Goal: Transaction & Acquisition: Purchase product/service

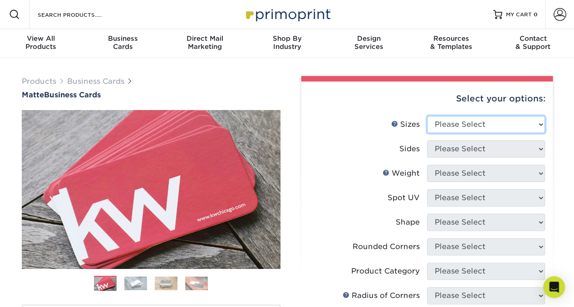
click at [448, 127] on select "Please Select 1.5" x 3.5" - Mini 1.75" x 3.5" - Mini 2" x 2" - Square 2" x 3" -…" at bounding box center [486, 124] width 118 height 17
select select "2.00x3.50"
click at [427, 116] on select "Please Select 1.5" x 3.5" - Mini 1.75" x 3.5" - Mini 2" x 2" - Square 2" x 3" -…" at bounding box center [486, 124] width 118 height 17
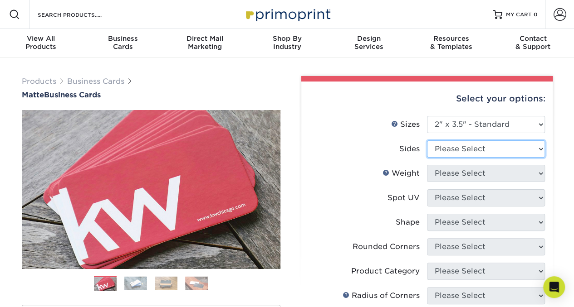
click at [470, 151] on select "Please Select Print Both Sides Print Front Only" at bounding box center [486, 149] width 118 height 17
select select "13abbda7-1d64-4f25-8bb2-c179b224825d"
click at [427, 141] on select "Please Select Print Both Sides Print Front Only" at bounding box center [486, 149] width 118 height 17
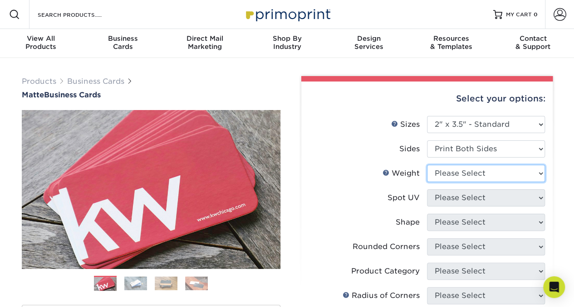
click at [465, 174] on select "Please Select 16PT 14PT" at bounding box center [486, 173] width 118 height 17
select select "16PT"
click at [427, 165] on select "Please Select 16PT 14PT" at bounding box center [486, 173] width 118 height 17
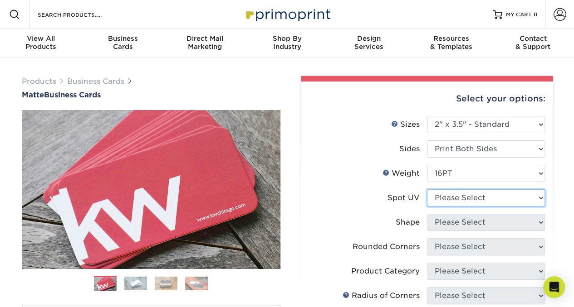
click at [465, 198] on select "Please Select No Spot UV Front and Back (Both Sides) Front Only Back Only" at bounding box center [486, 198] width 118 height 17
select select "1"
click at [427, 190] on select "Please Select No Spot UV Front and Back (Both Sides) Front Only Back Only" at bounding box center [486, 198] width 118 height 17
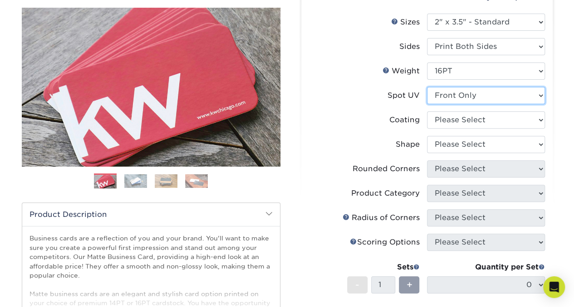
scroll to position [109, 0]
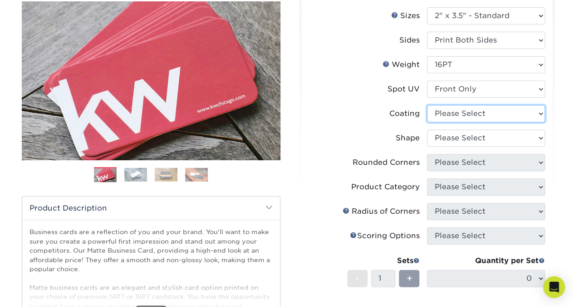
click at [460, 117] on select at bounding box center [486, 113] width 118 height 17
select select "121bb7b5-3b4d-429f-bd8d-bbf80e953313"
click at [427, 105] on select at bounding box center [486, 113] width 118 height 17
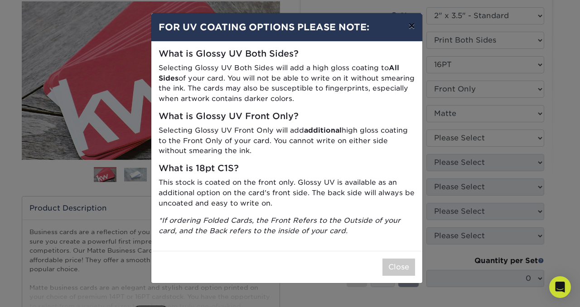
click at [407, 32] on button "×" at bounding box center [411, 25] width 21 height 25
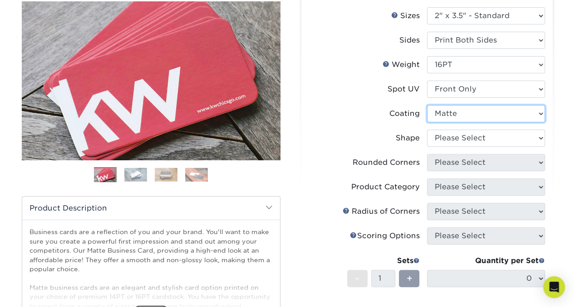
click at [447, 118] on select at bounding box center [486, 113] width 118 height 17
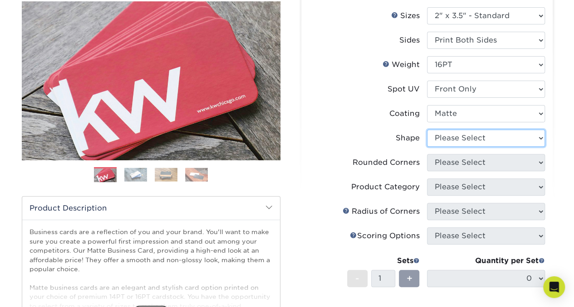
click at [453, 144] on select "Please Select Standard" at bounding box center [486, 138] width 118 height 17
select select "standard"
click at [427, 130] on select "Please Select Standard" at bounding box center [486, 138] width 118 height 17
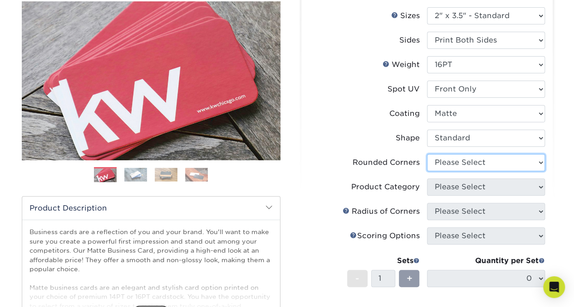
click at [454, 165] on select "Please Select Yes - Round 2 Corners Yes - Round 4 Corners No" at bounding box center [486, 162] width 118 height 17
select select "0"
click at [427, 154] on select "Please Select Yes - Round 2 Corners Yes - Round 4 Corners No" at bounding box center [486, 162] width 118 height 17
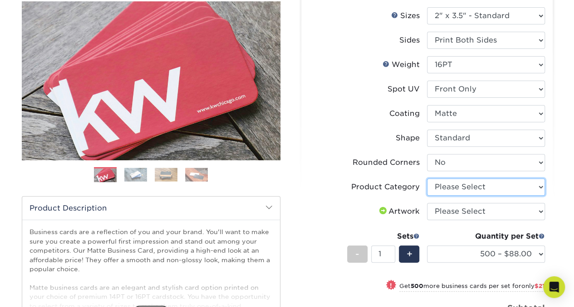
click at [454, 191] on select "Please Select Business Cards" at bounding box center [486, 187] width 118 height 17
select select "3b5148f1-0588-4f88-a218-97bcfdce65c1"
click at [427, 179] on select "Please Select Business Cards" at bounding box center [486, 187] width 118 height 17
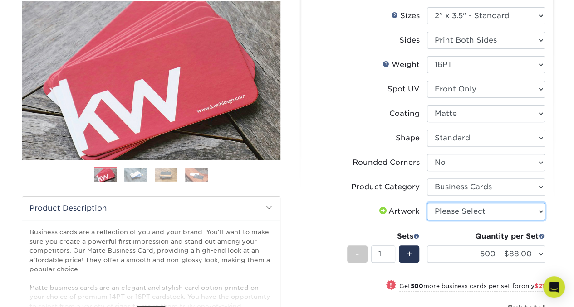
click at [456, 214] on select "Please Select I will upload files I need a design - $100" at bounding box center [486, 211] width 118 height 17
select select "upload"
click at [427, 203] on select "Please Select I will upload files I need a design - $100" at bounding box center [486, 211] width 118 height 17
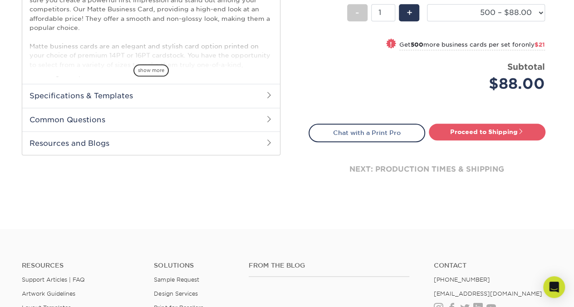
scroll to position [354, 0]
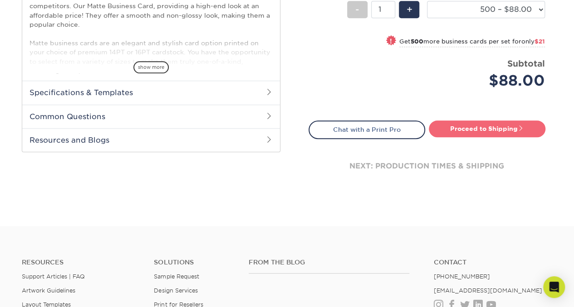
click at [467, 130] on link "Proceed to Shipping" at bounding box center [487, 129] width 117 height 16
type input "Set 1"
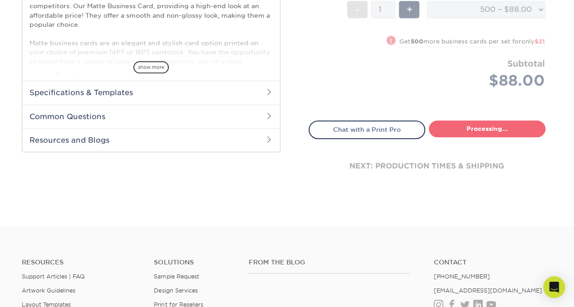
select select "4dc6cca5-ac1c-4fbc-b82e-08d4f0b15061"
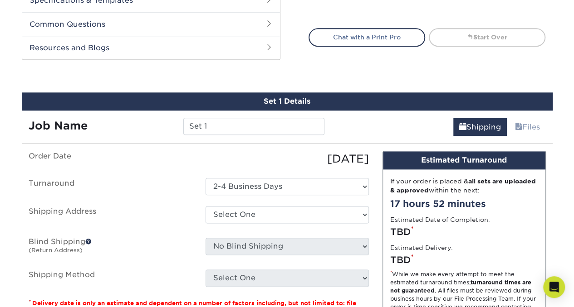
scroll to position [499, 0]
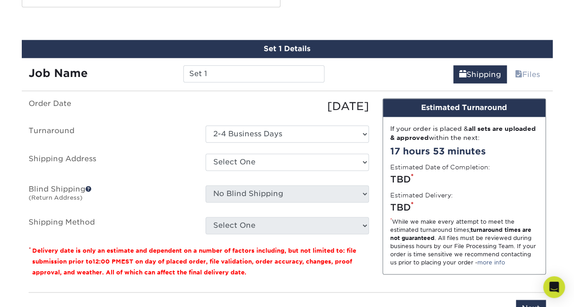
click at [88, 187] on span at bounding box center [88, 189] width 6 height 6
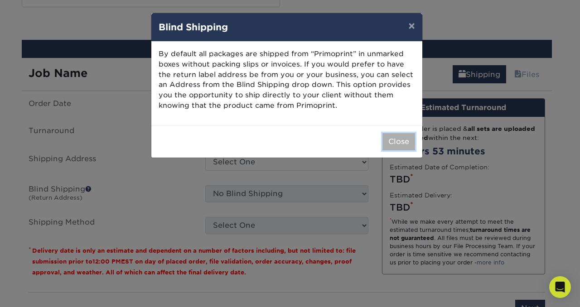
click at [405, 138] on button "Close" at bounding box center [399, 141] width 33 height 17
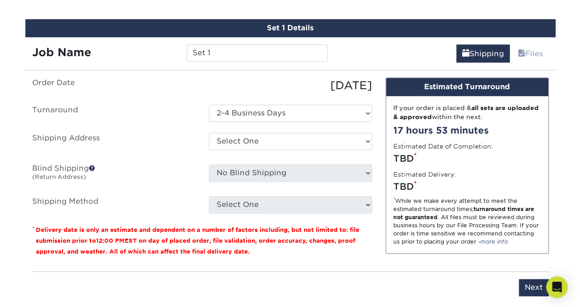
scroll to position [468, 0]
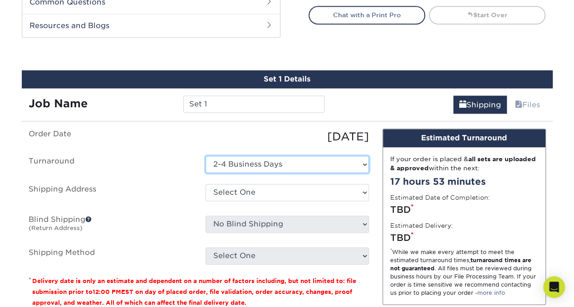
click at [282, 163] on select "Select One 2-4 Business Days" at bounding box center [286, 164] width 163 height 17
click at [282, 164] on select "Select One 2-4 Business Days" at bounding box center [286, 164] width 163 height 17
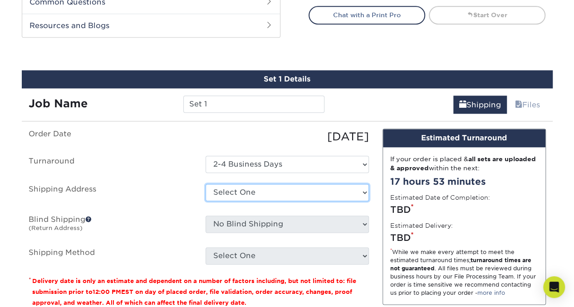
click at [281, 189] on select "Select One + Add New Address - Login" at bounding box center [286, 192] width 163 height 17
select select "newaddress"
click at [205, 184] on select "Select One + Add New Address - Login" at bounding box center [286, 192] width 163 height 17
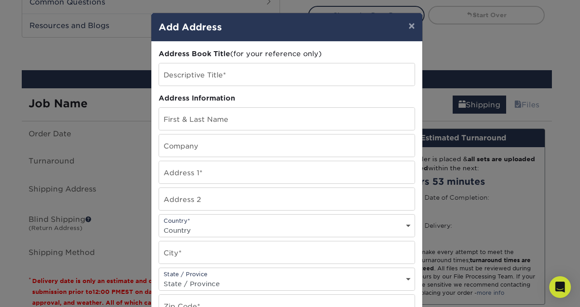
scroll to position [100, 0]
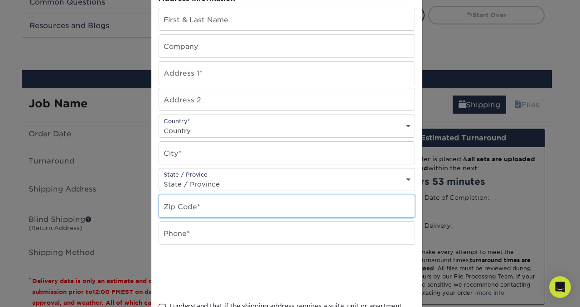
click at [241, 209] on input "text" at bounding box center [287, 206] width 256 height 22
paste input "48243"
type input "48243"
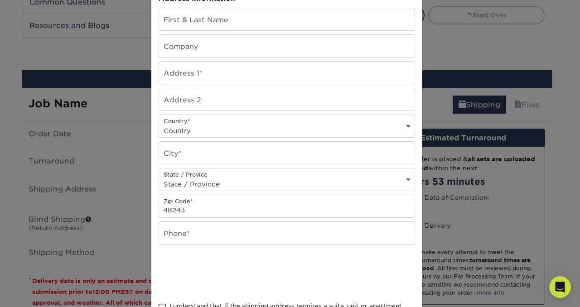
scroll to position [0, 0]
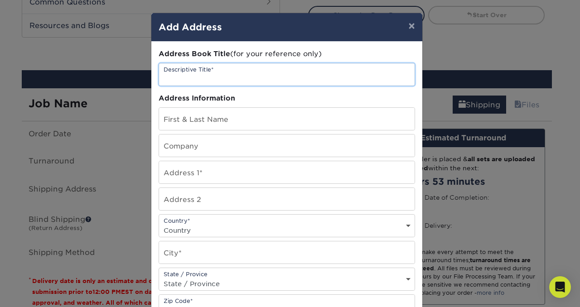
click at [248, 81] on input "text" at bounding box center [287, 74] width 256 height 22
type input "fgfg"
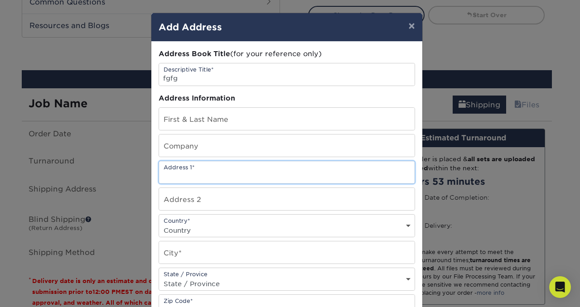
click at [230, 171] on input "text" at bounding box center [287, 172] width 256 height 22
type input "fgfg fgfg"
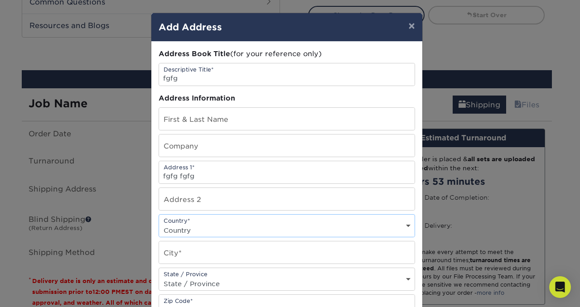
click at [228, 231] on select "Country [GEOGRAPHIC_DATA] [GEOGRAPHIC_DATA] ----------------------------- [GEOG…" at bounding box center [287, 230] width 256 height 13
select select "US"
click at [159, 224] on select "Country [GEOGRAPHIC_DATA] [GEOGRAPHIC_DATA] ----------------------------- [GEOG…" at bounding box center [287, 230] width 256 height 13
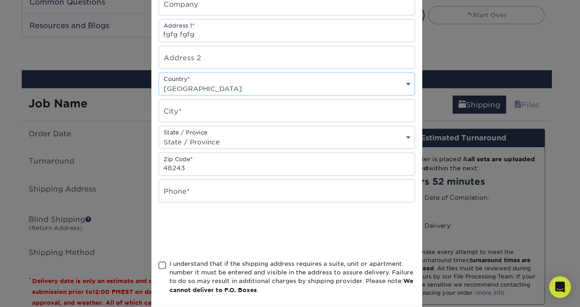
scroll to position [151, 0]
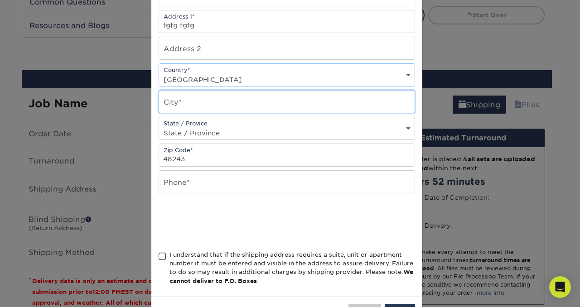
click at [188, 97] on input "text" at bounding box center [287, 102] width 256 height 22
type input "[GEOGRAPHIC_DATA]"
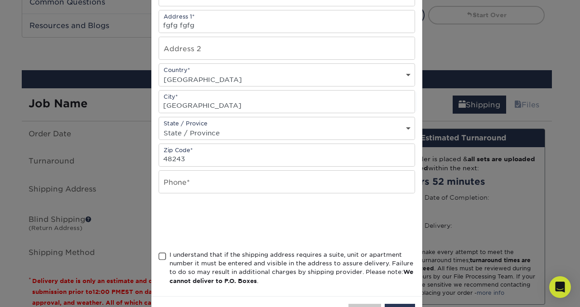
click at [208, 127] on select "State / Province [US_STATE] [US_STATE] [US_STATE] [US_STATE] [US_STATE] [US_STA…" at bounding box center [287, 133] width 256 height 13
select select "MI"
click at [159, 127] on select "State / Province [US_STATE] [US_STATE] [US_STATE] [US_STATE] [US_STATE] [US_STA…" at bounding box center [287, 133] width 256 height 13
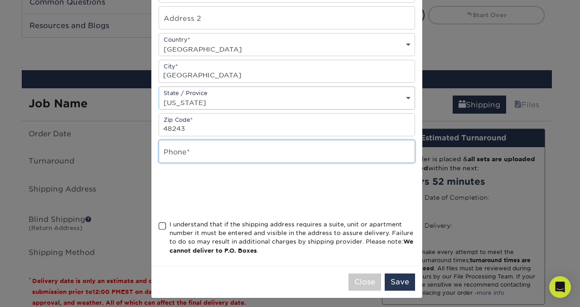
click at [238, 151] on input "text" at bounding box center [287, 152] width 256 height 22
type input "43434343434343"
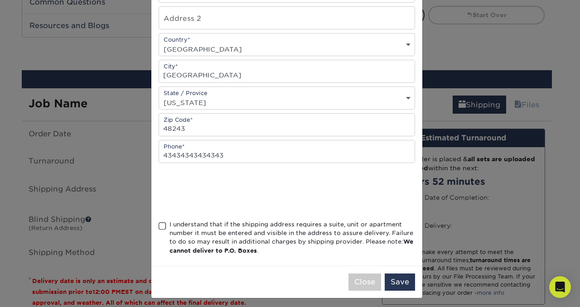
click at [159, 223] on span at bounding box center [163, 226] width 8 height 9
click at [0, 0] on input "I understand that if the shipping address requires a suite, unit or apartment n…" at bounding box center [0, 0] width 0 height 0
click at [389, 274] on button "Save" at bounding box center [400, 282] width 30 height 17
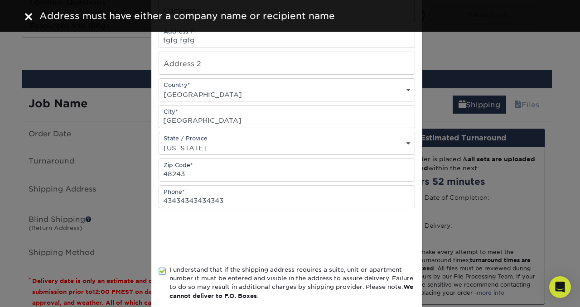
scroll to position [0, 0]
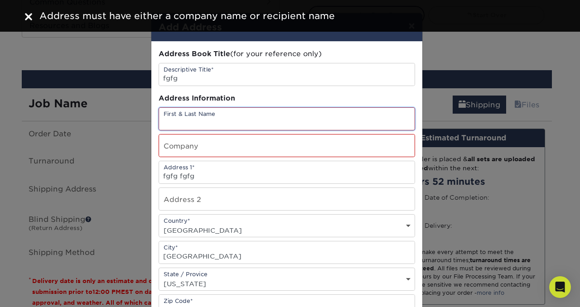
click at [250, 121] on input "text" at bounding box center [287, 119] width 256 height 22
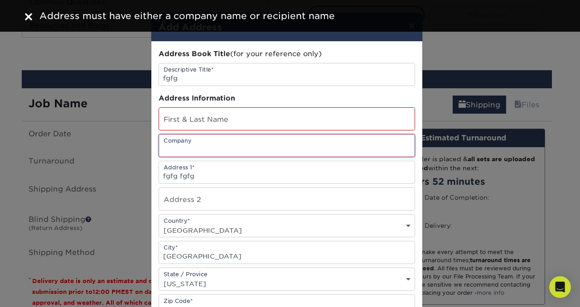
click at [185, 146] on input "text" at bounding box center [287, 146] width 256 height 22
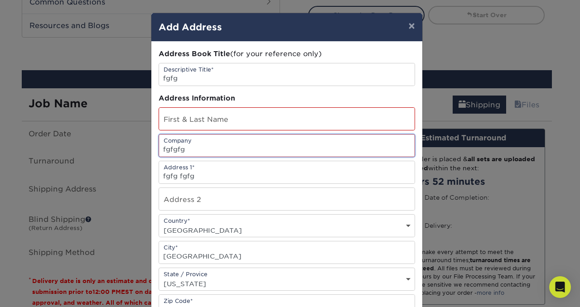
scroll to position [181, 0]
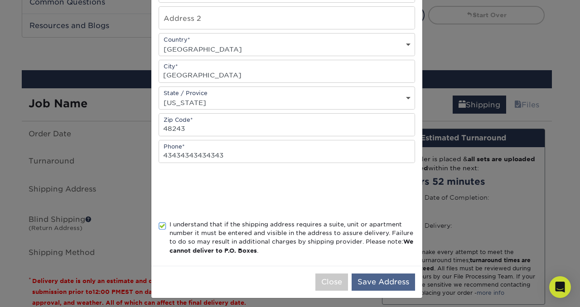
type input "fgfgfg"
click at [369, 277] on button "Save Address" at bounding box center [383, 282] width 63 height 17
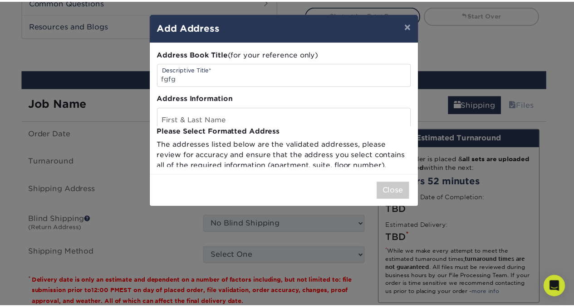
scroll to position [0, 0]
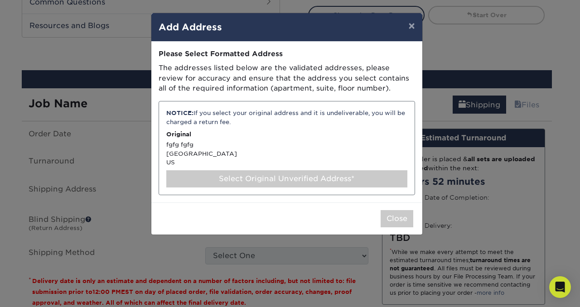
click at [307, 135] on p "Original" at bounding box center [286, 134] width 241 height 9
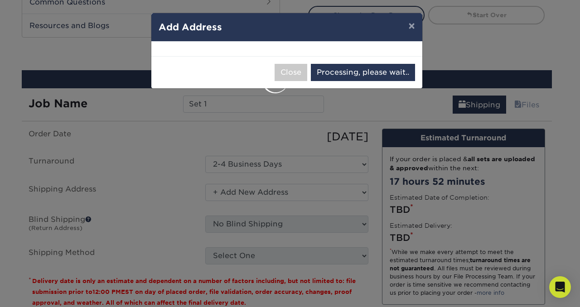
select select "286274"
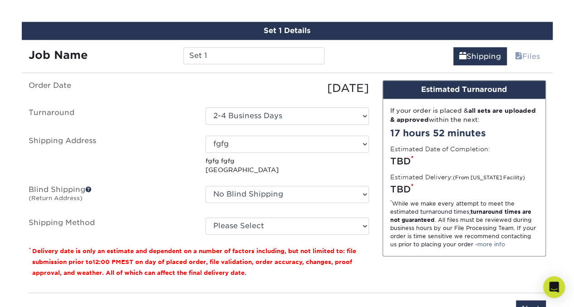
scroll to position [523, 0]
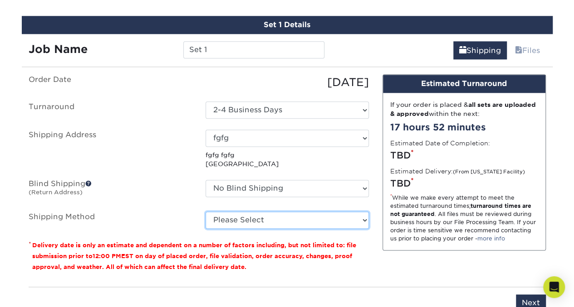
click at [339, 220] on select "Please Select Ground Shipping (+$8.96) 3 Day Shipping Service (+$20.22) 2 Day A…" at bounding box center [286, 220] width 163 height 17
click at [205, 212] on select "Please Select Ground Shipping (+$8.96) 3 Day Shipping Service (+$20.22) 2 Day A…" at bounding box center [286, 220] width 163 height 17
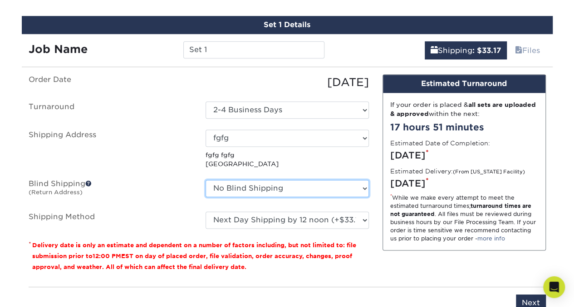
click at [281, 188] on select "No Blind Shipping + Add New Address" at bounding box center [286, 188] width 163 height 17
click at [171, 167] on ul "Order Date [DATE] [GEOGRAPHIC_DATA] Select One 2-4 Business Days Shipping Addre…" at bounding box center [199, 151] width 340 height 155
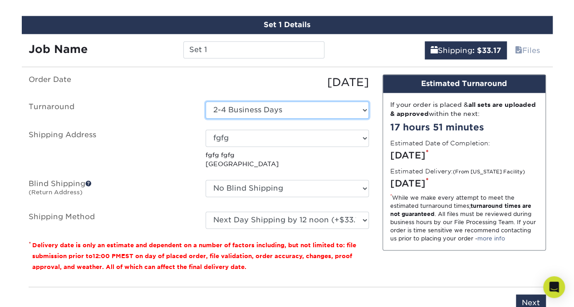
click at [258, 107] on select "Select One 2-4 Business Days" at bounding box center [286, 110] width 163 height 17
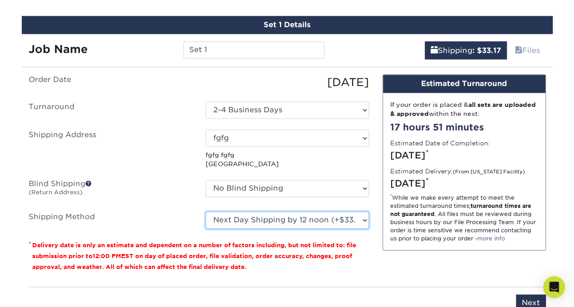
click at [288, 216] on select "Please Select Ground Shipping (+$8.96) 3 Day Shipping Service (+$20.22) 2 Day A…" at bounding box center [286, 220] width 163 height 17
click at [205, 212] on select "Please Select Ground Shipping (+$8.96) 3 Day Shipping Service (+$20.22) 2 Day A…" at bounding box center [286, 220] width 163 height 17
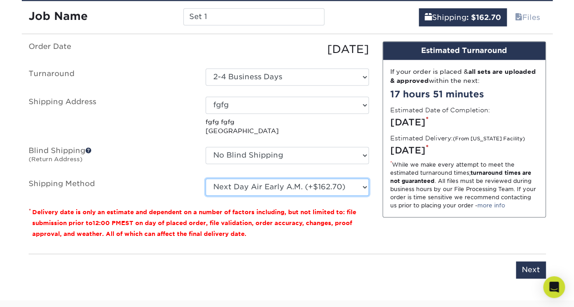
scroll to position [559, 0]
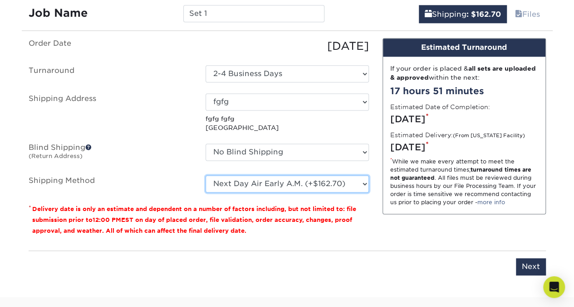
click at [224, 185] on select "Please Select Ground Shipping (+$8.96) 3 Day Shipping Service (+$20.22) 2 Day A…" at bounding box center [286, 183] width 163 height 17
select select "01"
click at [205, 175] on select "Please Select Ground Shipping (+$8.96) 3 Day Shipping Service (+$20.22) 2 Day A…" at bounding box center [286, 183] width 163 height 17
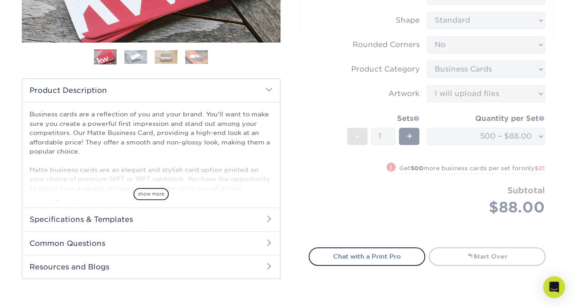
scroll to position [0, 0]
